Goal: Use online tool/utility

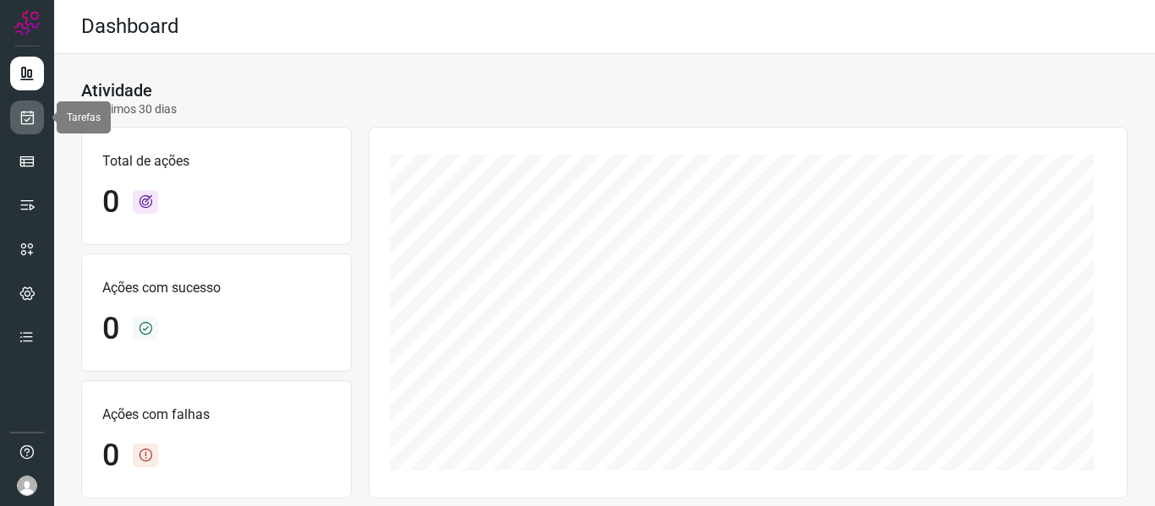
click at [20, 126] on link at bounding box center [27, 118] width 34 height 34
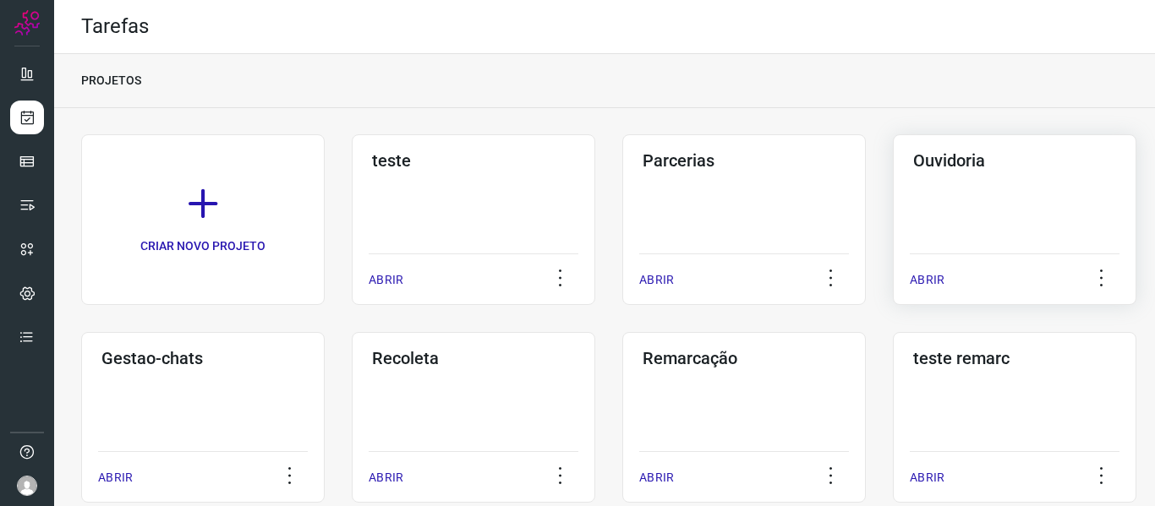
click at [934, 286] on p "ABRIR" at bounding box center [926, 280] width 35 height 18
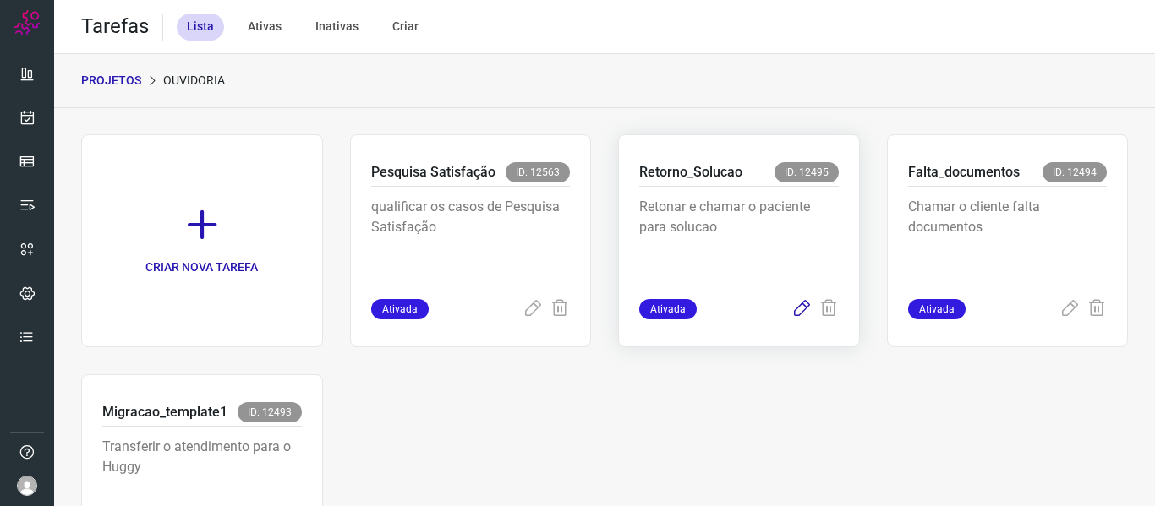
click at [791, 307] on icon at bounding box center [801, 309] width 20 height 20
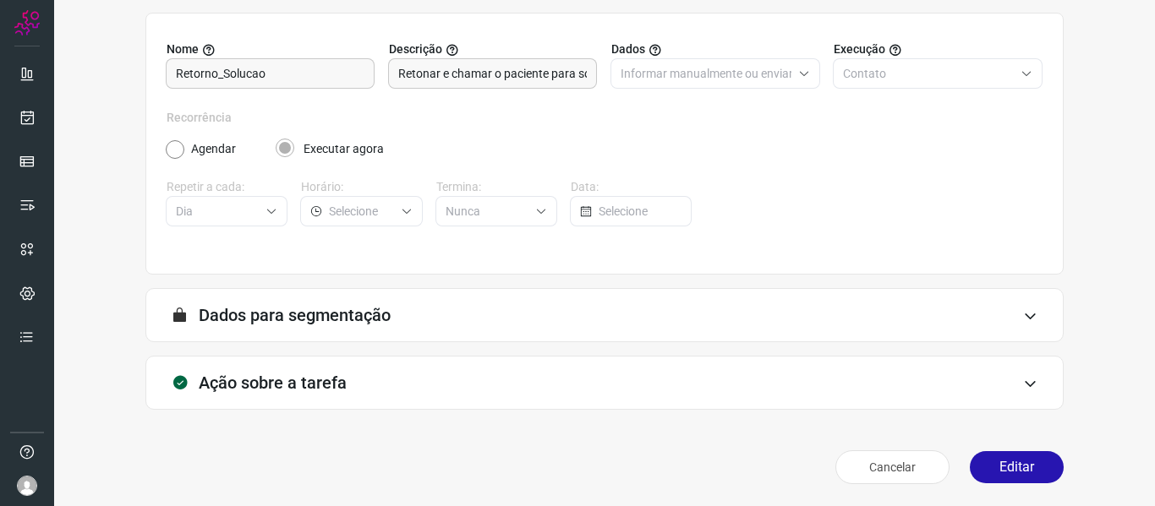
scroll to position [154, 0]
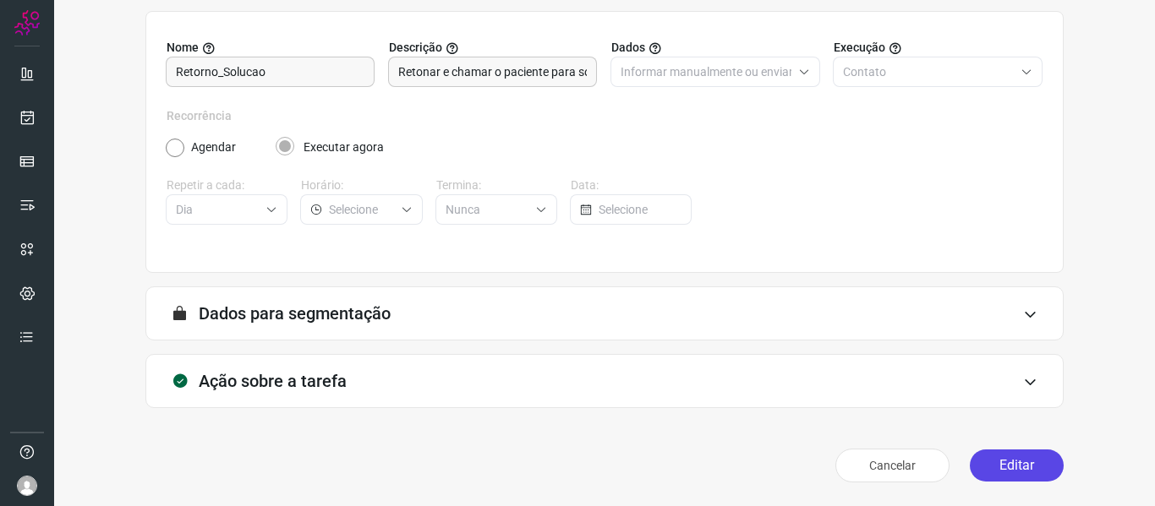
click at [1013, 467] on button "Editar" at bounding box center [1016, 466] width 94 height 32
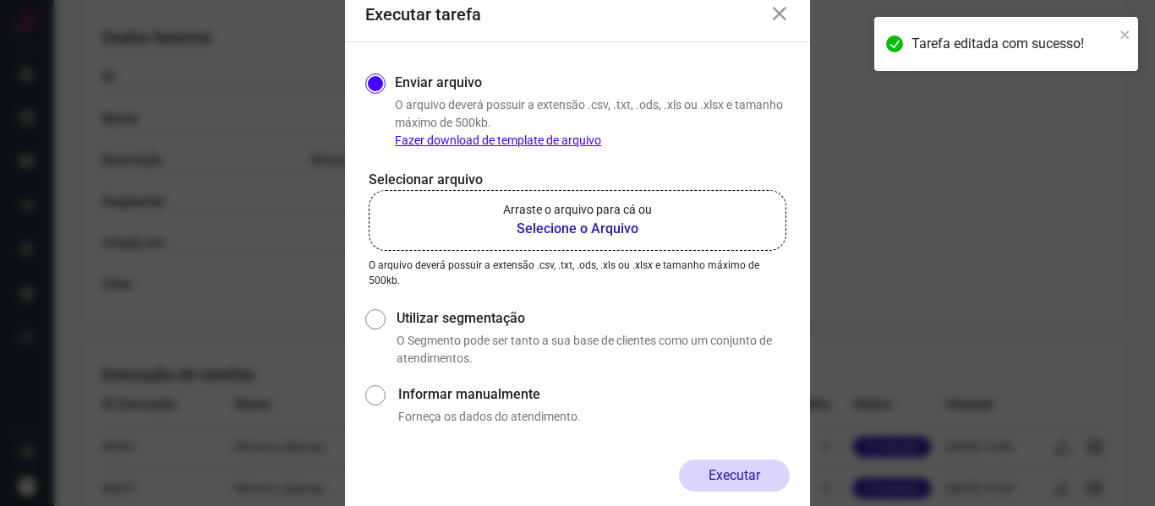
scroll to position [397, 0]
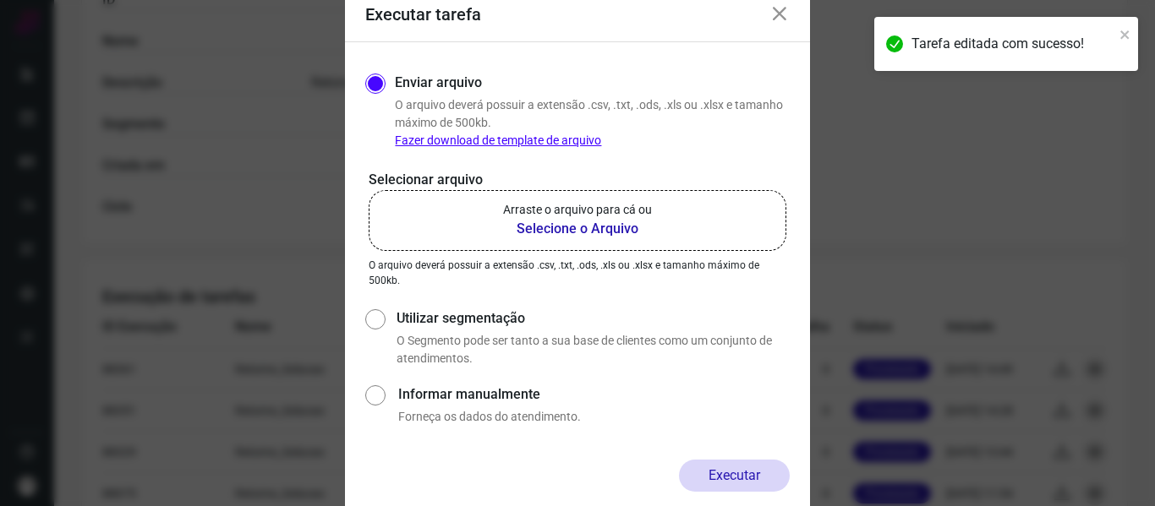
click at [505, 234] on b "Selecione o Arquivo" at bounding box center [577, 229] width 149 height 20
click at [0, 0] on input "Arraste o arquivo para cá ou Selecione o Arquivo" at bounding box center [0, 0] width 0 height 0
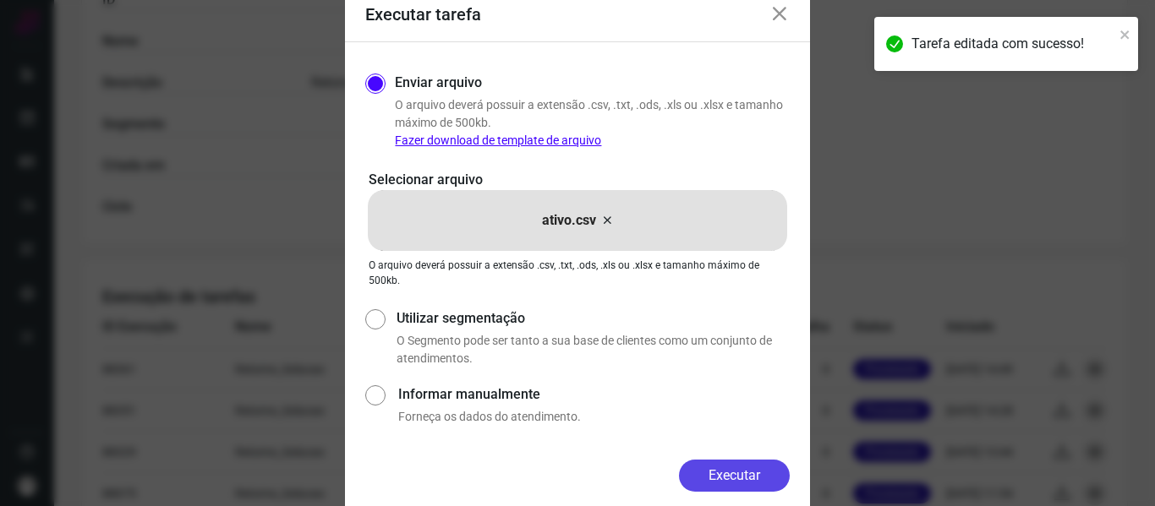
click at [735, 479] on button "Executar" at bounding box center [734, 476] width 111 height 32
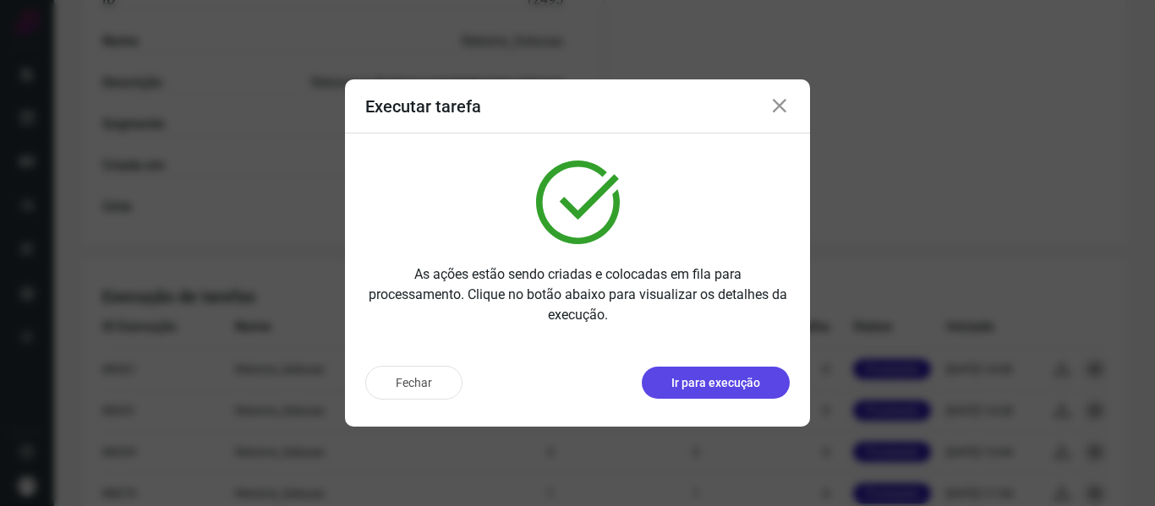
click at [748, 378] on p "Ir para execução" at bounding box center [715, 383] width 89 height 18
